Goal: Task Accomplishment & Management: Manage account settings

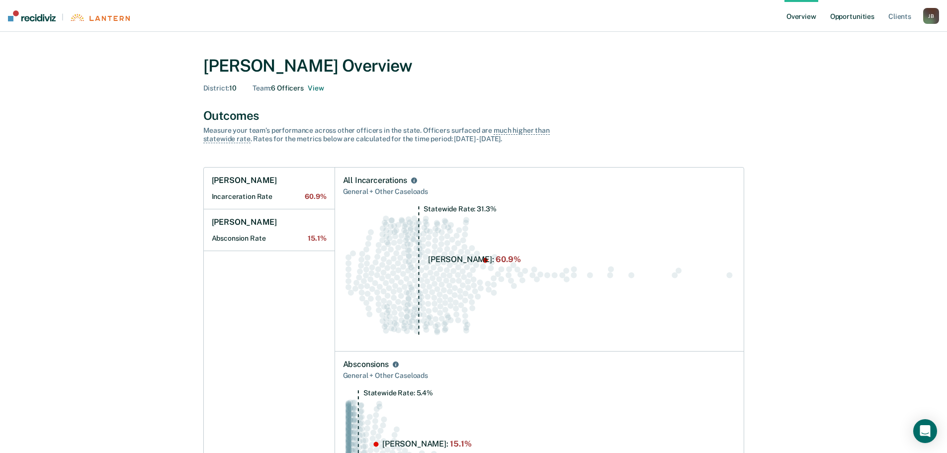
click at [849, 12] on link "Opportunities" at bounding box center [852, 16] width 48 height 32
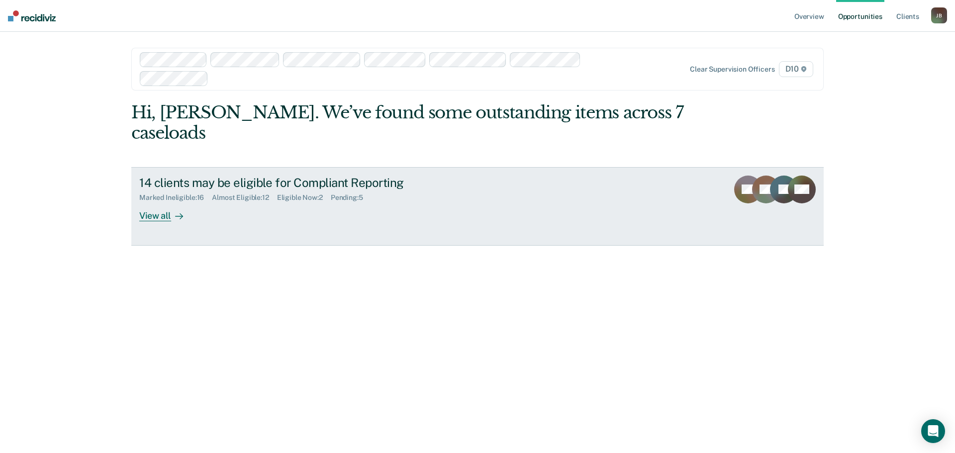
click at [152, 202] on div "View all" at bounding box center [167, 211] width 56 height 19
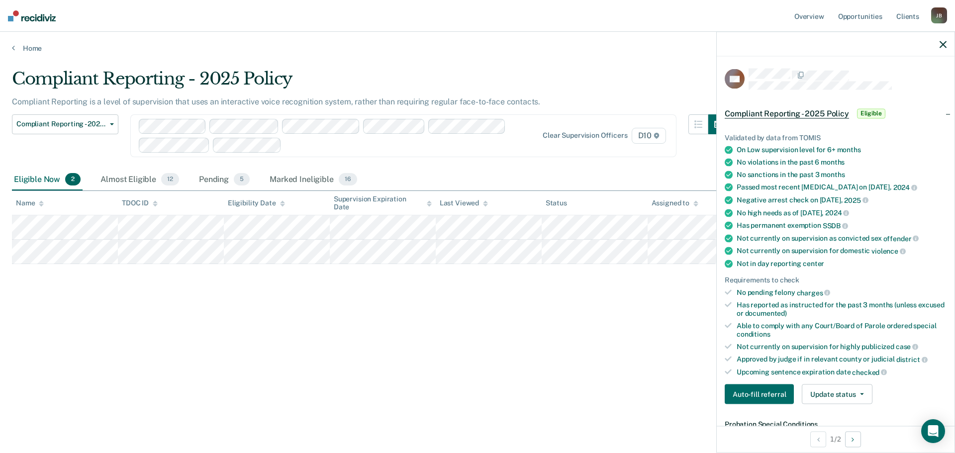
scroll to position [50, 0]
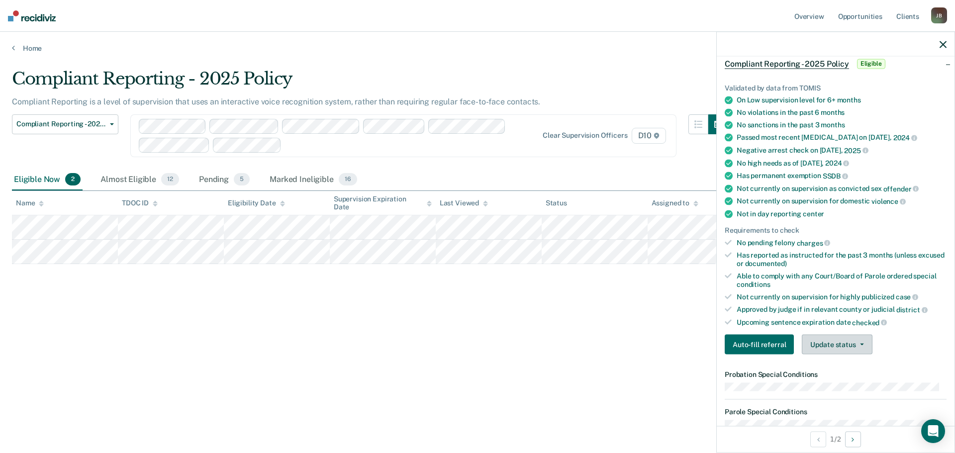
click at [816, 344] on button "Update status" at bounding box center [837, 345] width 70 height 20
click at [835, 381] on button "Mark Ineligible" at bounding box center [850, 384] width 96 height 16
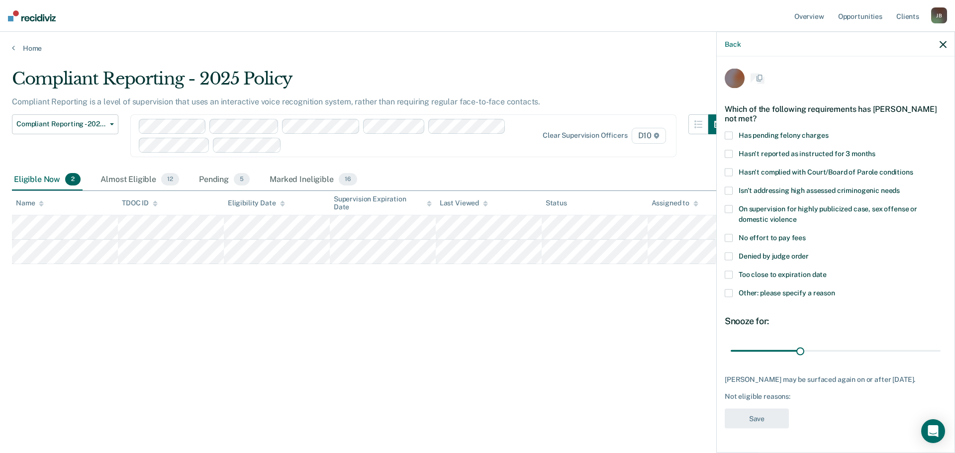
scroll to position [0, 0]
click at [727, 272] on span at bounding box center [728, 276] width 8 height 8
click at [775, 410] on button "Save" at bounding box center [756, 420] width 64 height 20
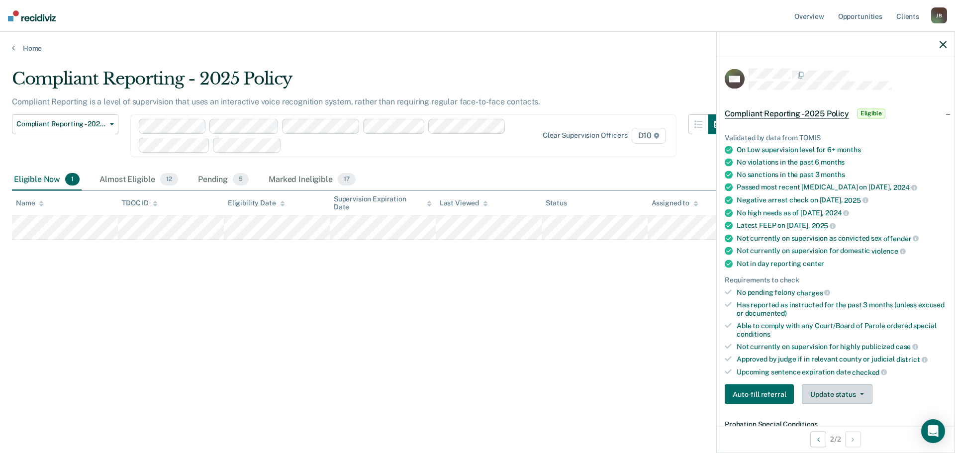
click at [830, 394] on button "Update status" at bounding box center [837, 394] width 70 height 20
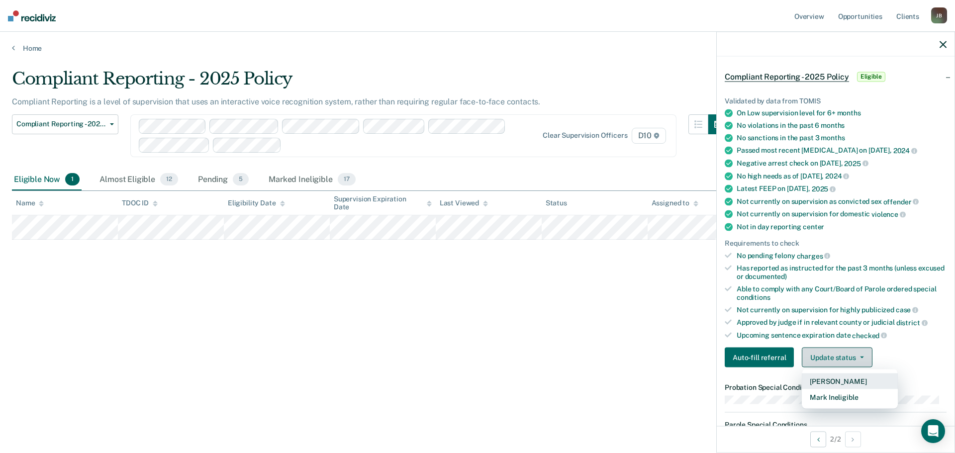
scroll to position [99, 0]
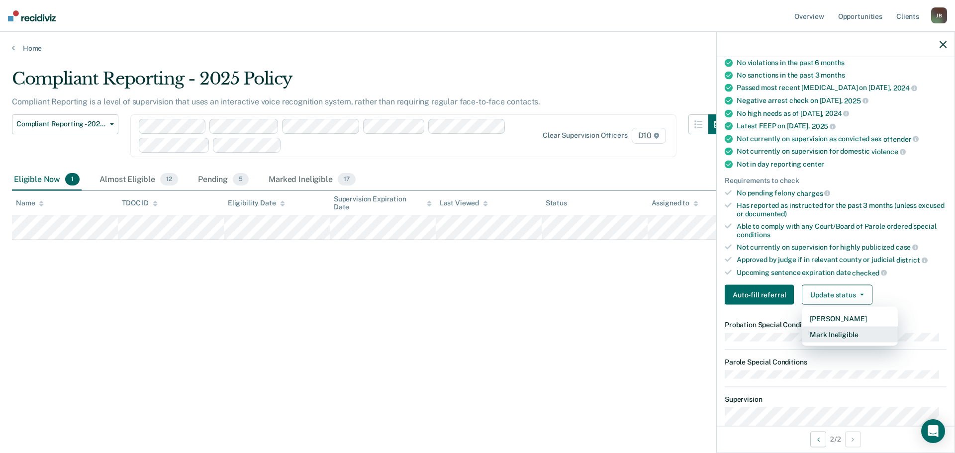
click at [827, 332] on button "Mark Ineligible" at bounding box center [850, 335] width 96 height 16
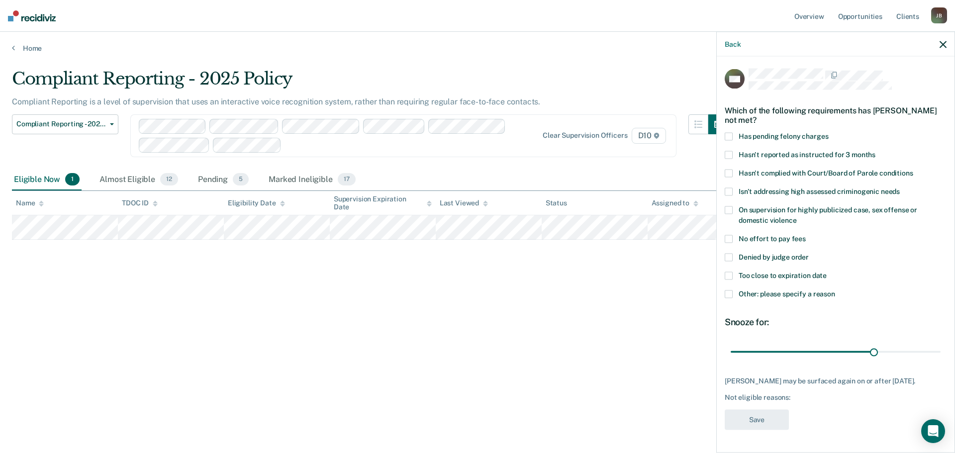
click at [728, 273] on span at bounding box center [728, 276] width 8 height 8
click at [757, 420] on button "Save" at bounding box center [756, 420] width 64 height 20
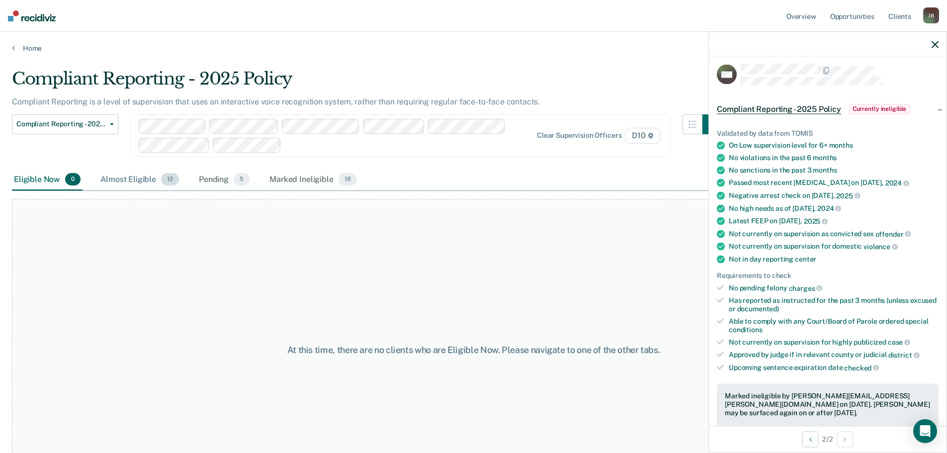
click at [128, 176] on div "Almost Eligible 12" at bounding box center [139, 180] width 83 height 22
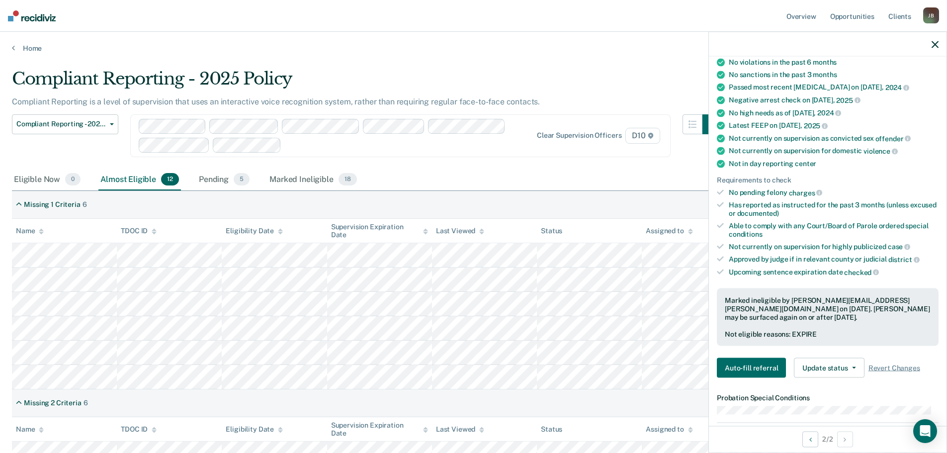
scroll to position [104, 0]
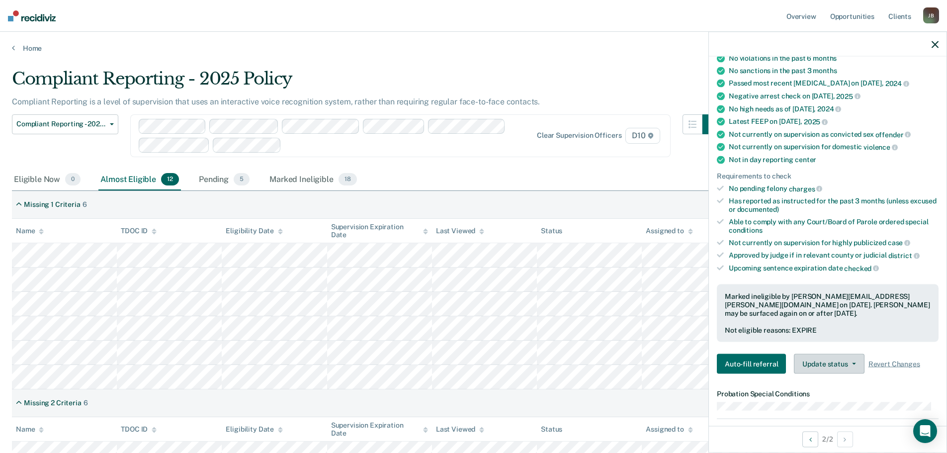
click at [821, 365] on button "Update status" at bounding box center [829, 364] width 70 height 20
click at [825, 404] on button "Update Ineligibility" at bounding box center [842, 404] width 96 height 16
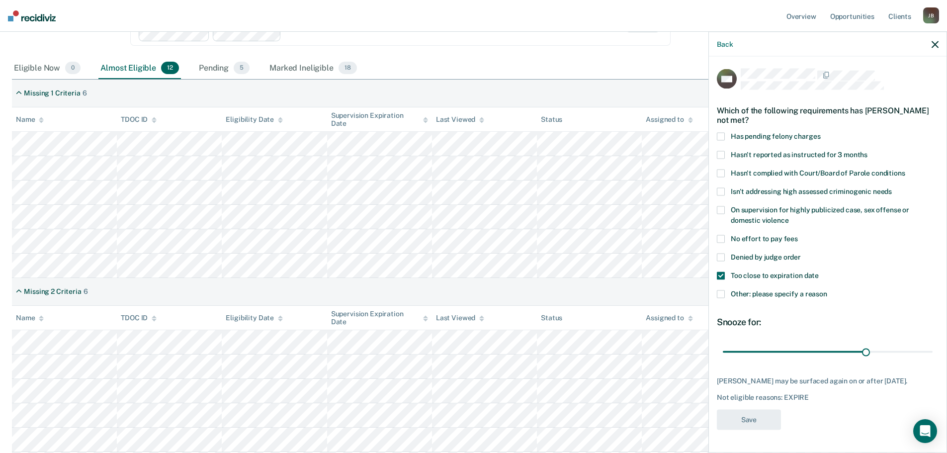
scroll to position [149, 0]
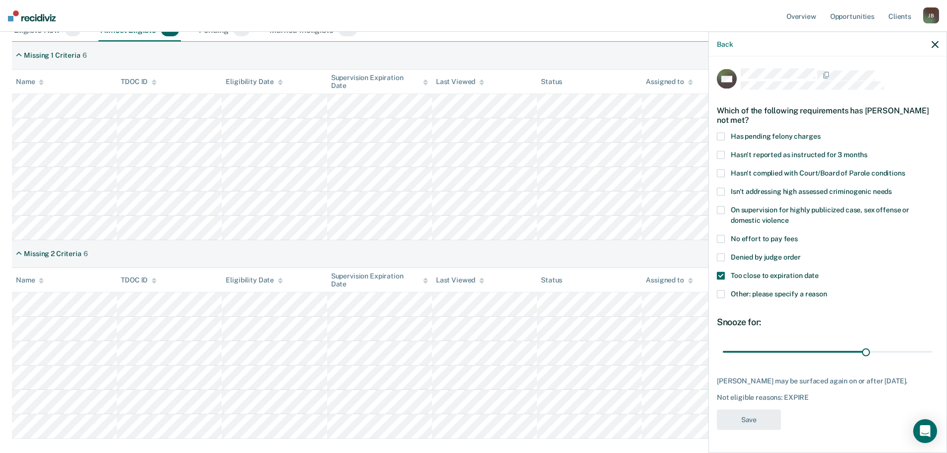
click at [721, 272] on span at bounding box center [721, 276] width 8 height 8
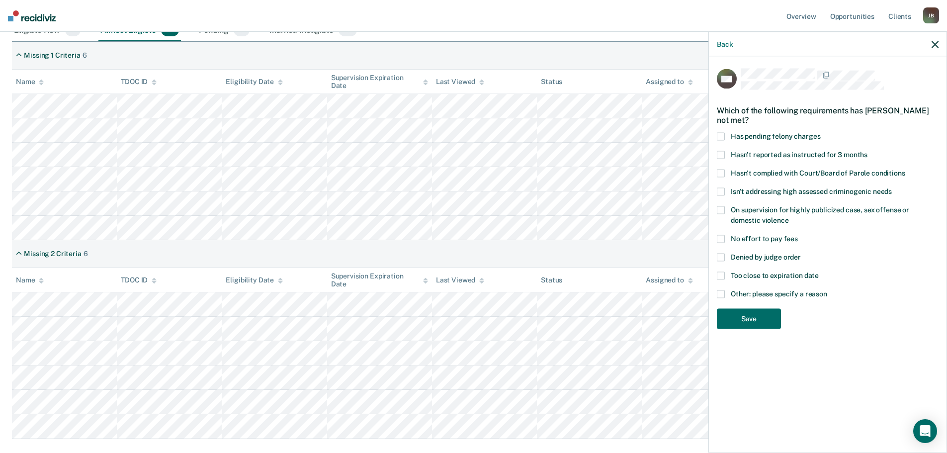
scroll to position [0, 0]
click at [723, 277] on span at bounding box center [721, 276] width 8 height 8
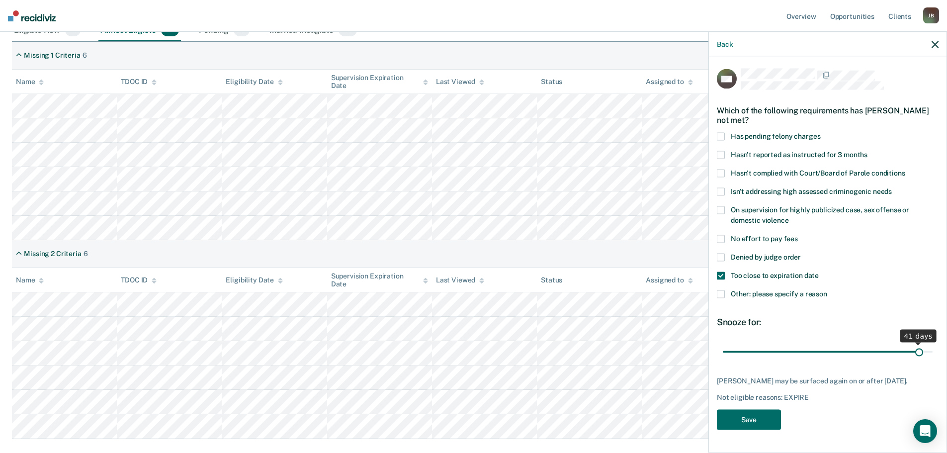
drag, startPoint x: 864, startPoint y: 353, endPoint x: 912, endPoint y: 355, distance: 48.8
type input "41"
click at [912, 355] on input "range" at bounding box center [828, 351] width 210 height 17
click at [736, 428] on button "Save" at bounding box center [749, 420] width 64 height 20
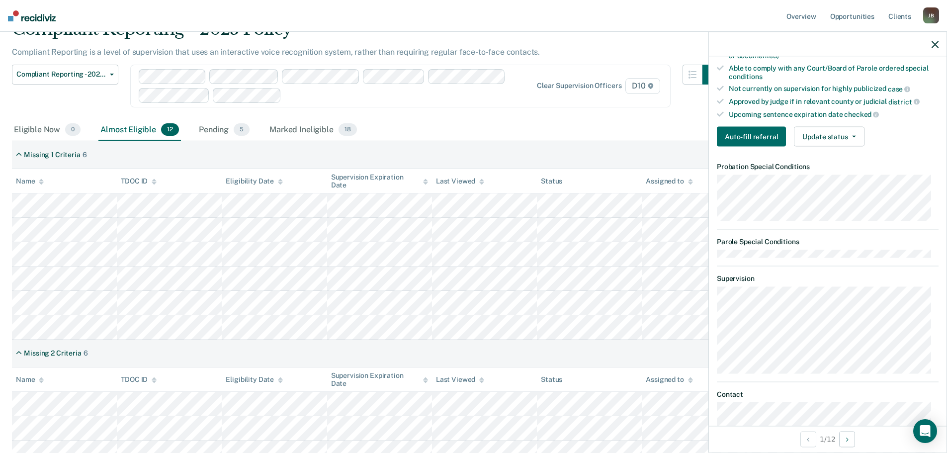
scroll to position [269, 0]
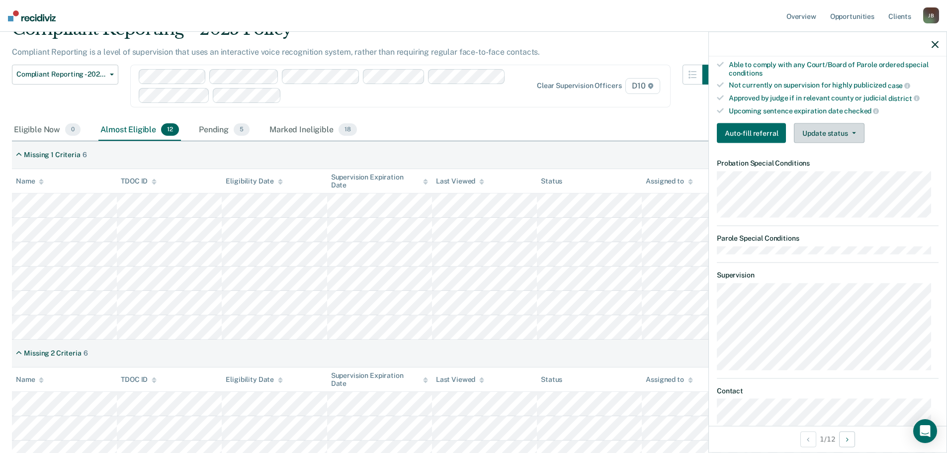
click at [813, 134] on button "Update status" at bounding box center [829, 133] width 70 height 20
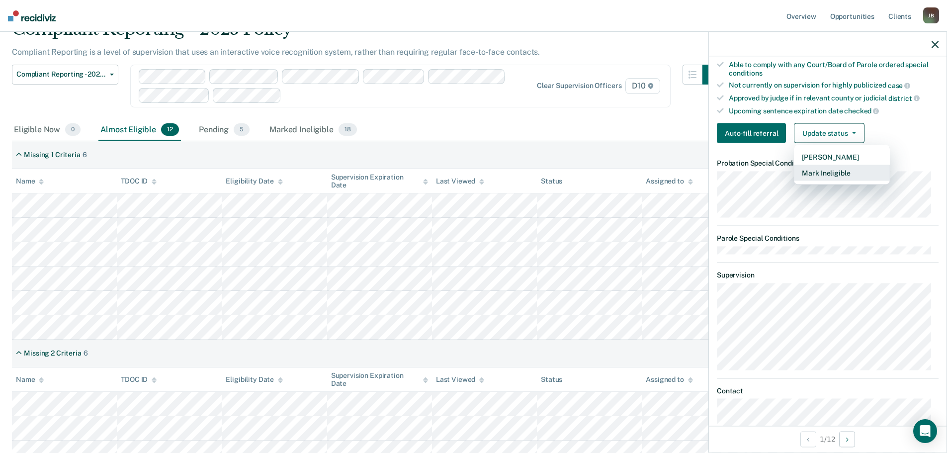
click at [818, 173] on button "Mark Ineligible" at bounding box center [842, 173] width 96 height 16
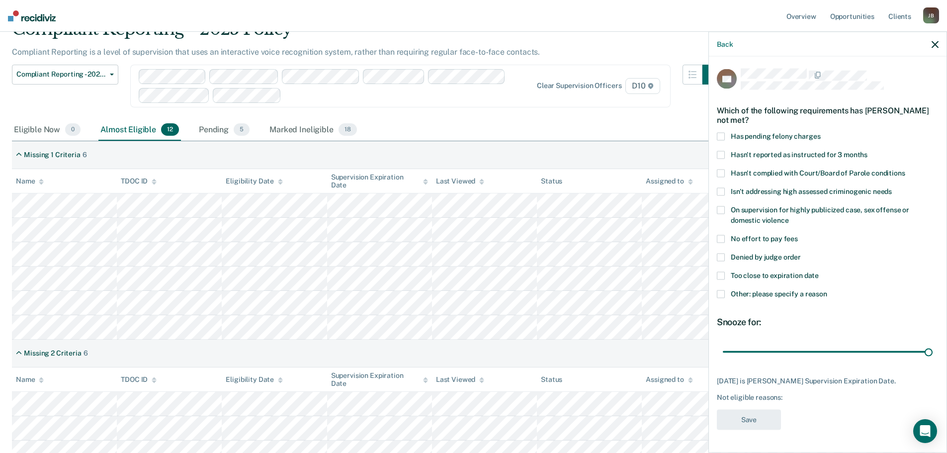
click at [724, 272] on span at bounding box center [721, 276] width 8 height 8
click at [759, 422] on button "Save" at bounding box center [749, 420] width 64 height 20
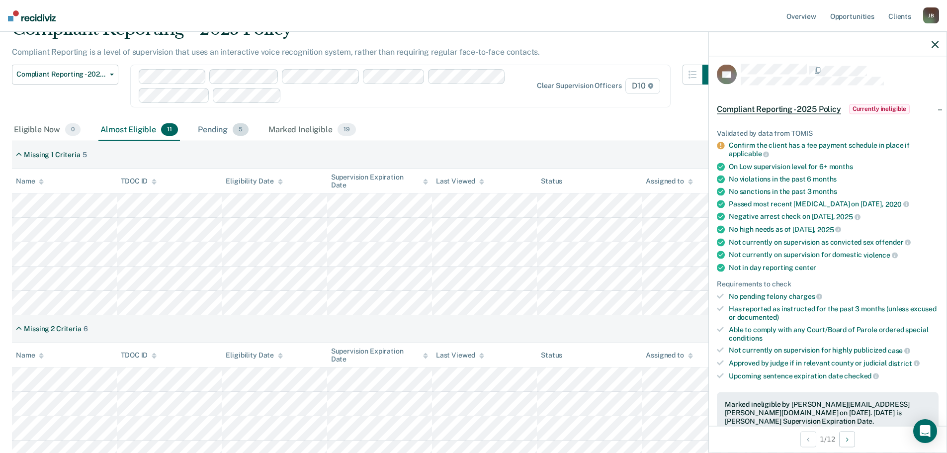
click at [216, 126] on div "Pending 5" at bounding box center [223, 130] width 55 height 22
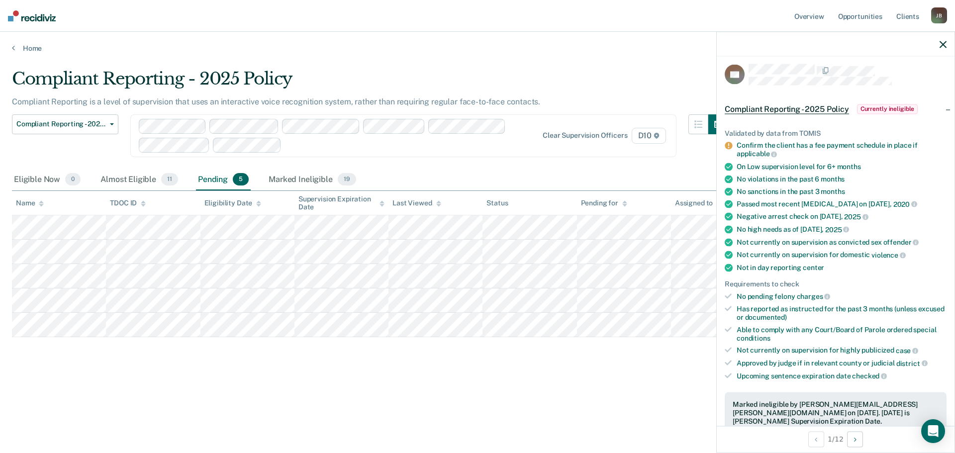
click at [940, 42] on icon "button" at bounding box center [942, 44] width 7 height 7
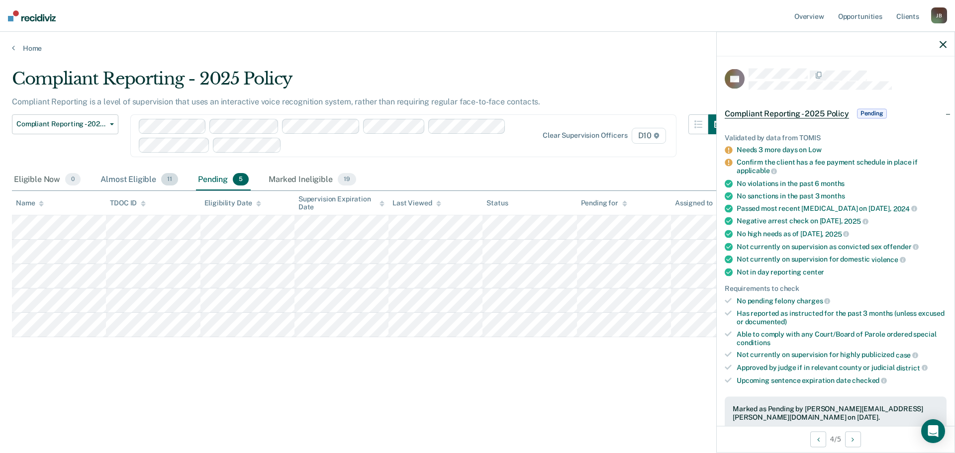
click at [130, 182] on div "Almost Eligible 11" at bounding box center [139, 180] width 82 height 22
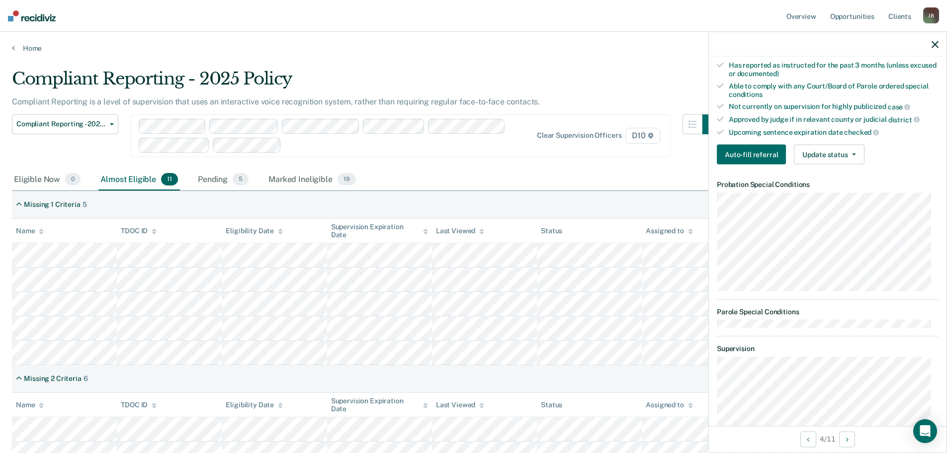
scroll to position [249, 0]
click at [830, 152] on button "Update status" at bounding box center [829, 154] width 70 height 20
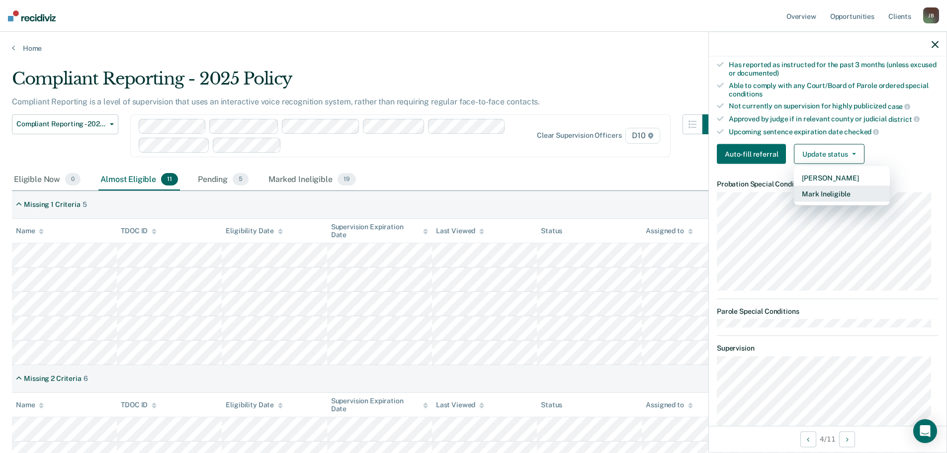
click at [823, 192] on button "Mark Ineligible" at bounding box center [842, 194] width 96 height 16
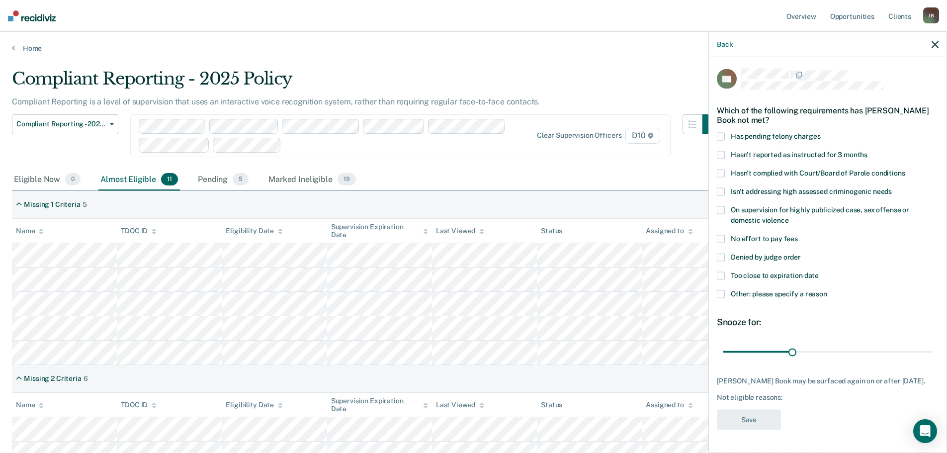
scroll to position [4, 0]
click at [722, 206] on span at bounding box center [721, 210] width 8 height 8
drag, startPoint x: 791, startPoint y: 345, endPoint x: 939, endPoint y: 353, distance: 148.9
type input "90"
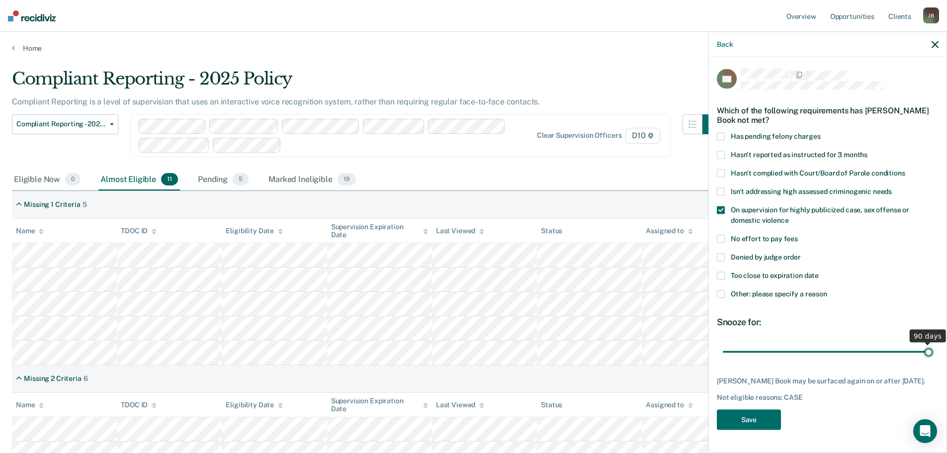
click at [933, 353] on input "range" at bounding box center [828, 351] width 210 height 17
click at [745, 410] on button "Save" at bounding box center [749, 420] width 64 height 20
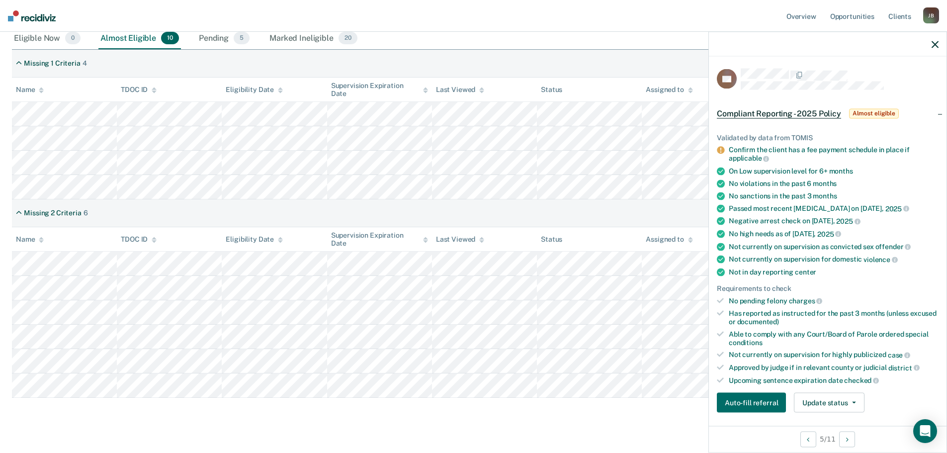
scroll to position [158, 0]
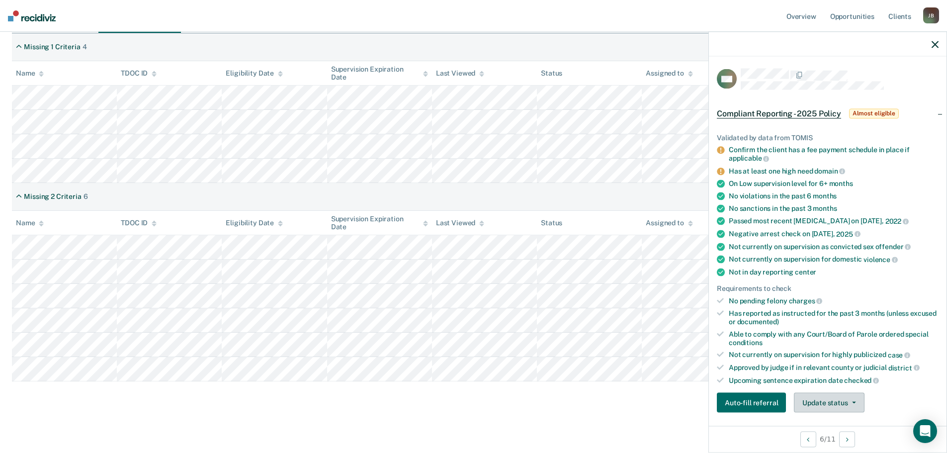
click at [836, 402] on button "Update status" at bounding box center [829, 403] width 70 height 20
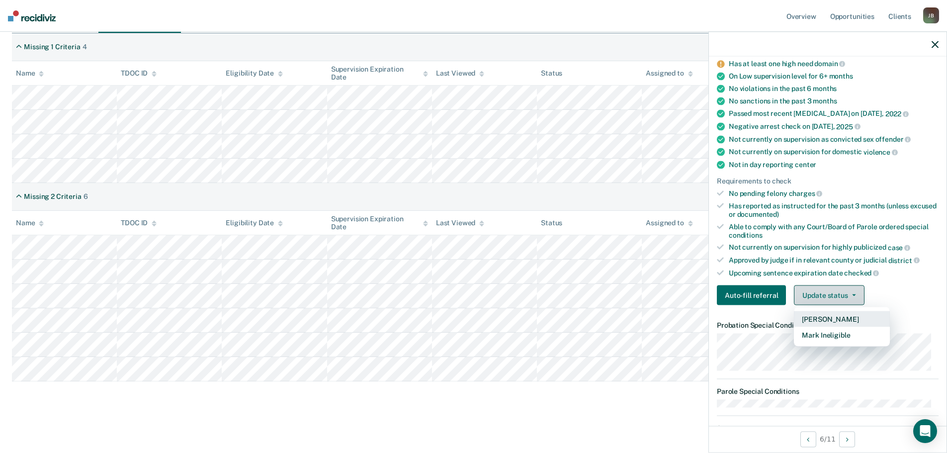
scroll to position [157, 0]
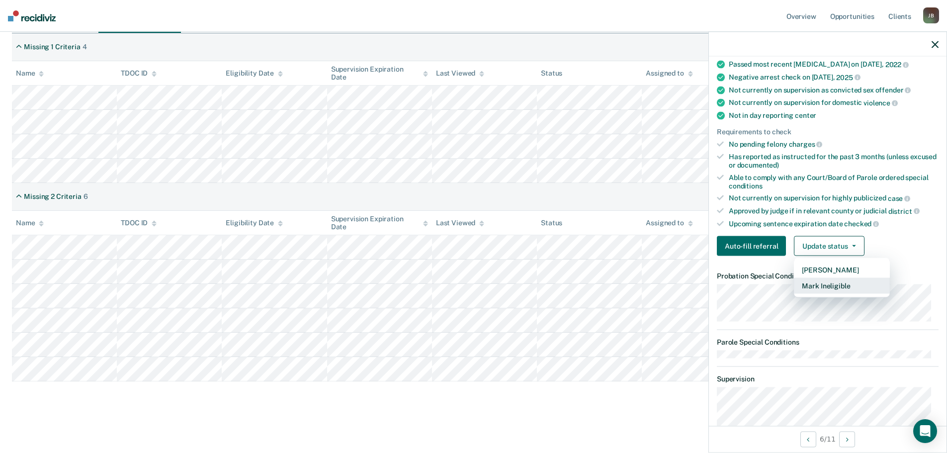
click at [827, 284] on button "Mark Ineligible" at bounding box center [842, 286] width 96 height 16
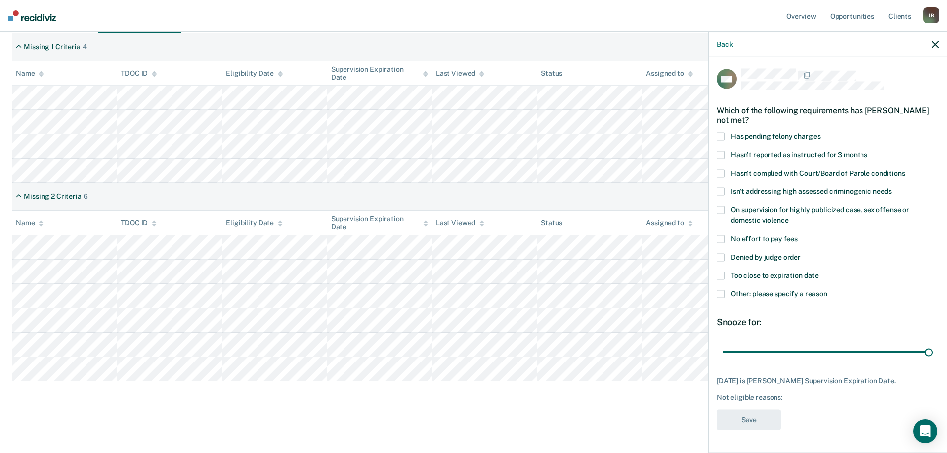
click at [725, 275] on label "Too close to expiration date" at bounding box center [828, 277] width 222 height 10
click at [755, 417] on button "Save" at bounding box center [749, 420] width 64 height 20
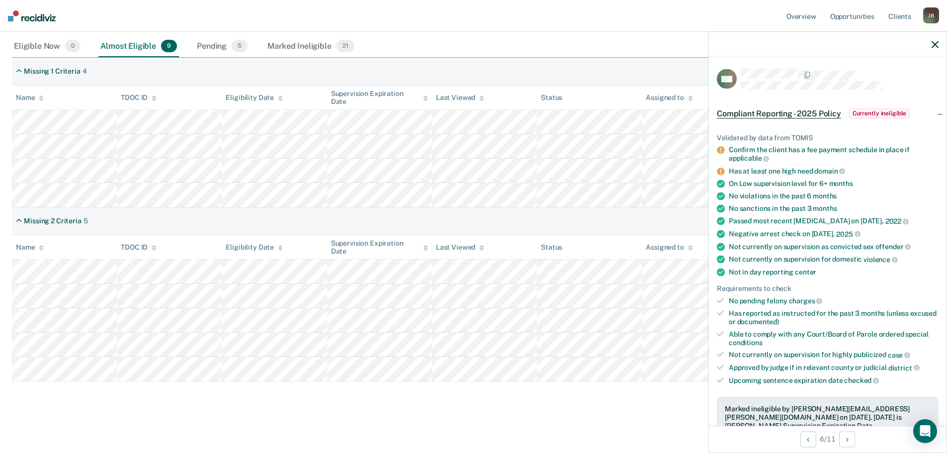
click at [937, 44] on icon "button" at bounding box center [935, 44] width 7 height 7
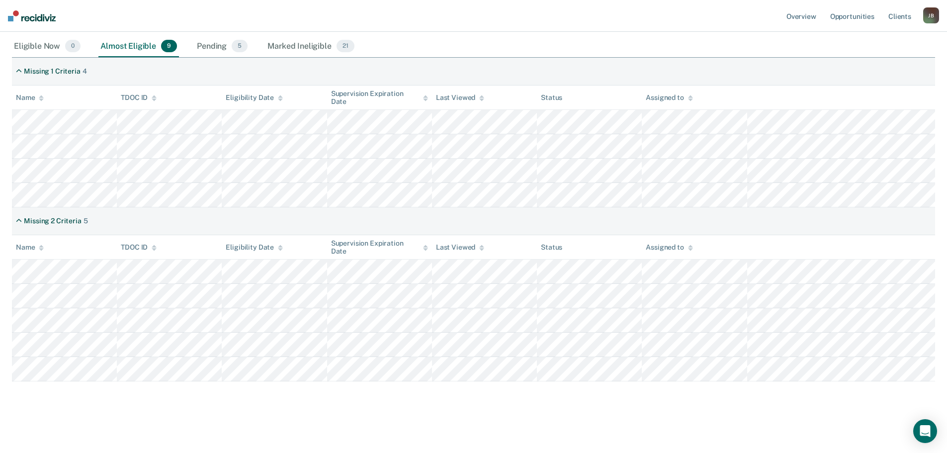
scroll to position [84, 0]
